Goal: Task Accomplishment & Management: Use online tool/utility

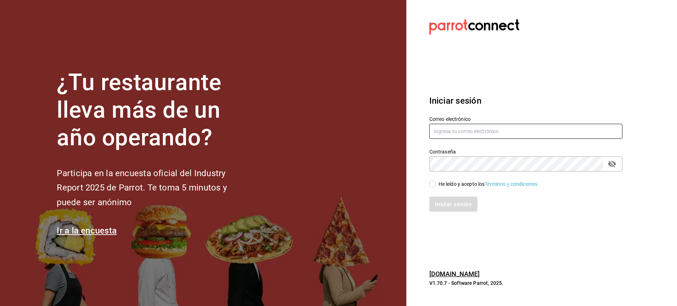
type input "[EMAIL_ADDRESS][DOMAIN_NAME]"
click at [432, 186] on input "He leído y acepto los Términos y condiciones." at bounding box center [433, 184] width 6 height 6
checkbox input "true"
click at [453, 201] on font "Iniciar sesión" at bounding box center [454, 204] width 37 height 7
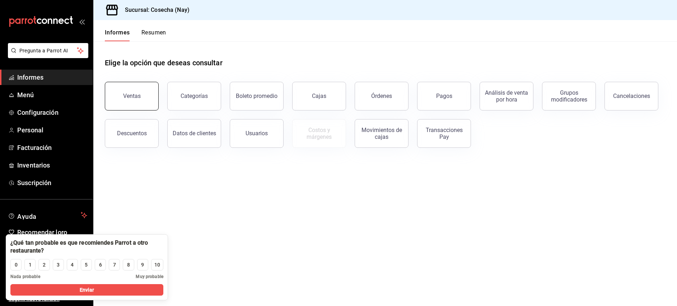
click at [127, 98] on font "Ventas" at bounding box center [132, 96] width 18 height 7
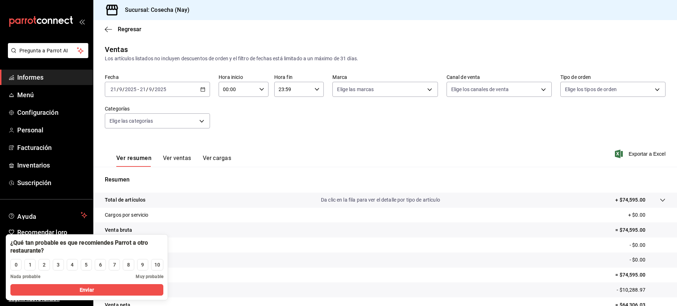
click at [203, 90] on icon "button" at bounding box center [202, 89] width 5 height 5
click at [146, 172] on span "Rango de fechas" at bounding box center [139, 176] width 56 height 8
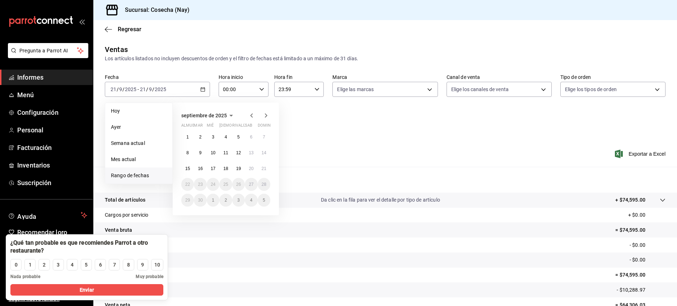
click at [252, 116] on icon "button" at bounding box center [251, 115] width 9 height 9
